Goal: Transaction & Acquisition: Purchase product/service

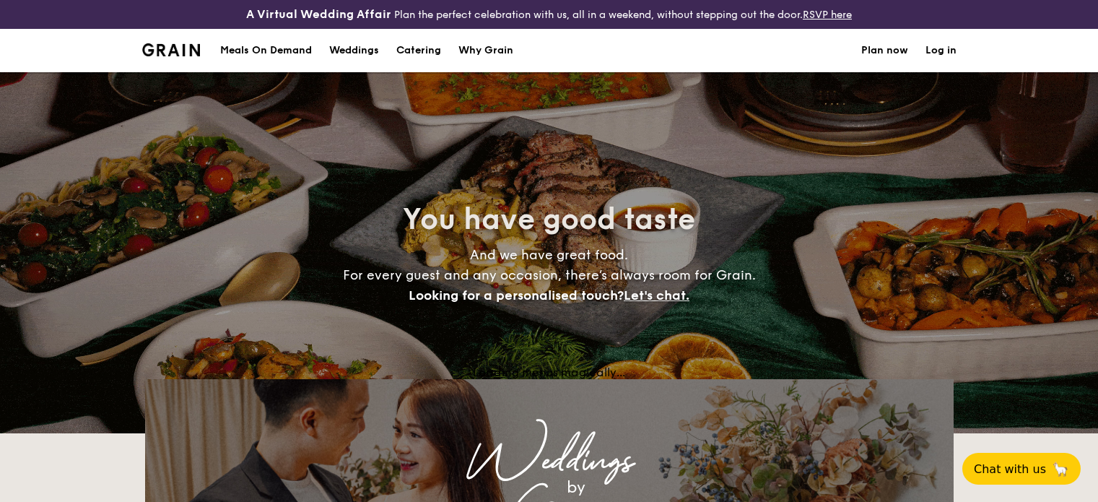
select select
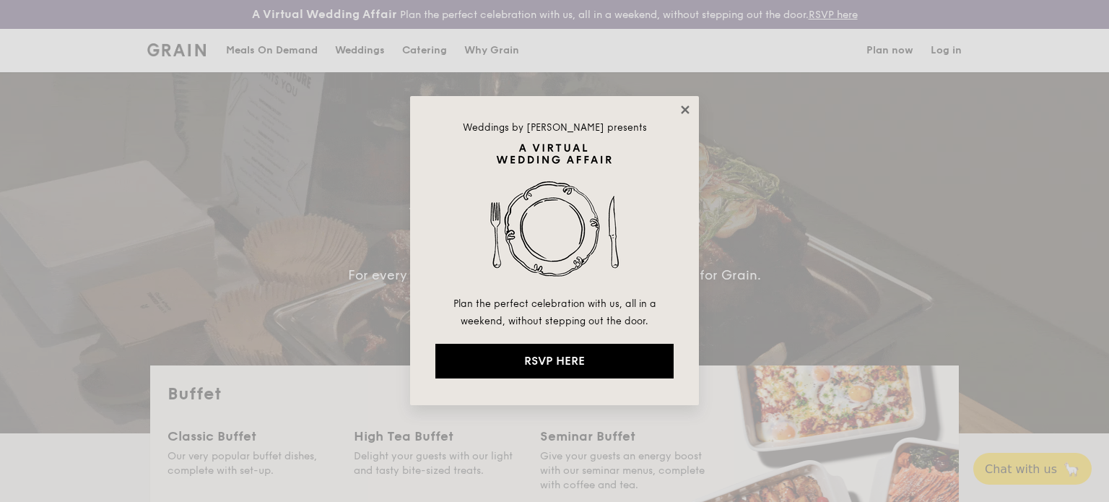
click at [685, 106] on icon at bounding box center [685, 109] width 13 height 13
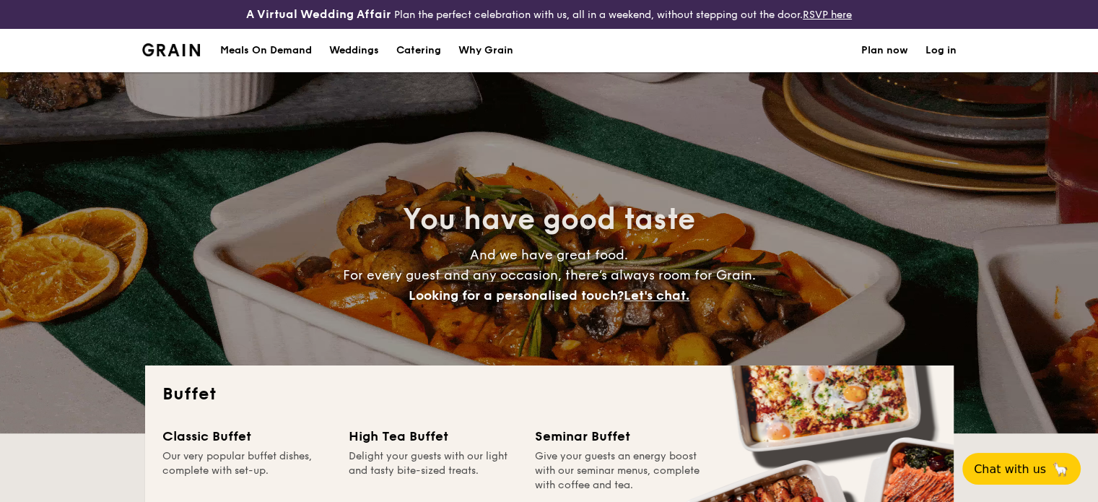
click at [248, 53] on div "Meals On Demand" at bounding box center [266, 50] width 92 height 43
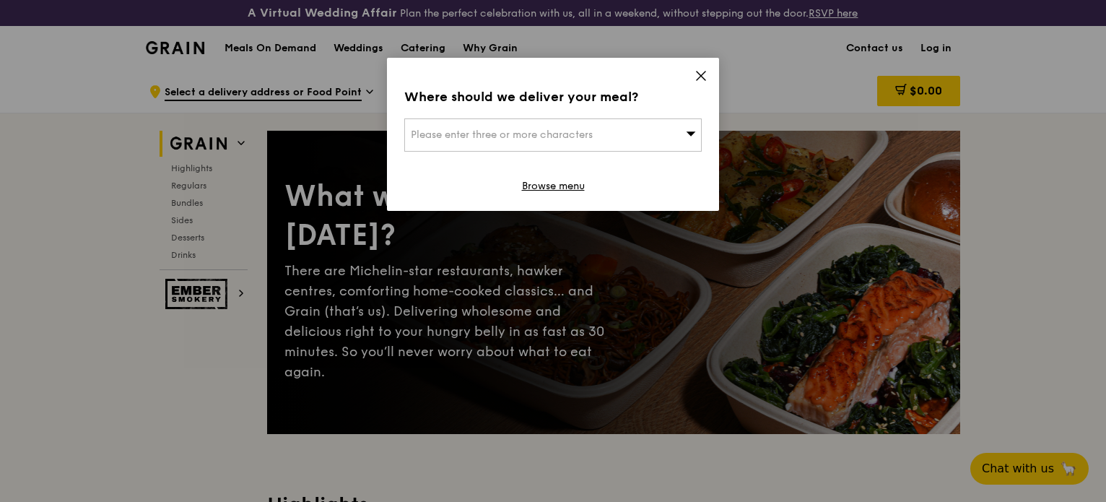
click at [698, 71] on icon at bounding box center [701, 75] width 9 height 9
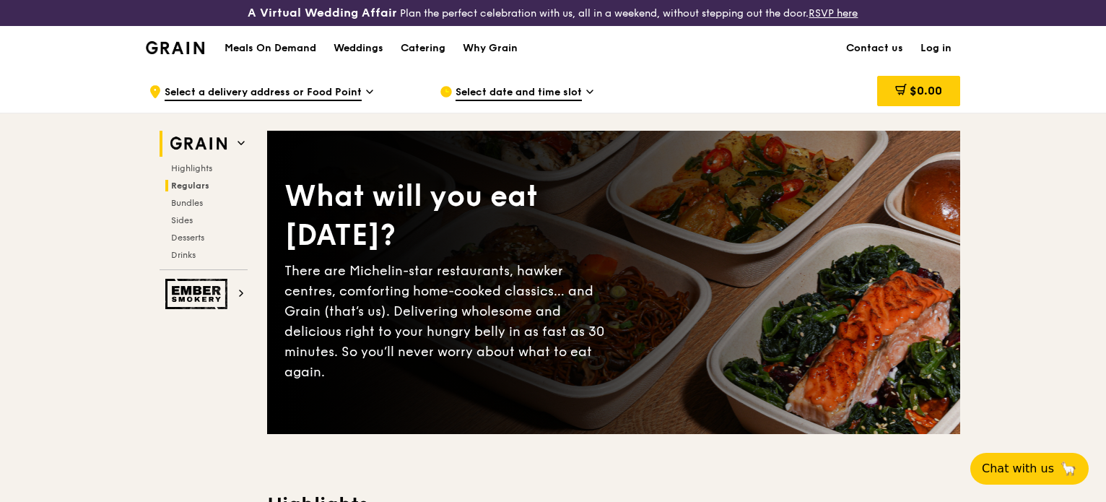
click at [202, 183] on span "Regulars" at bounding box center [190, 186] width 38 height 10
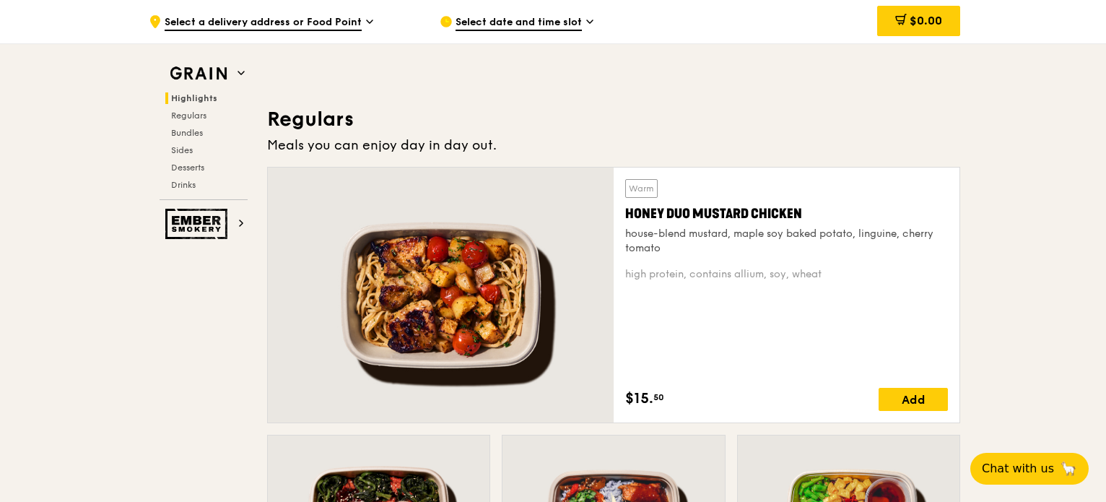
scroll to position [961, 0]
